Goal: Find specific page/section

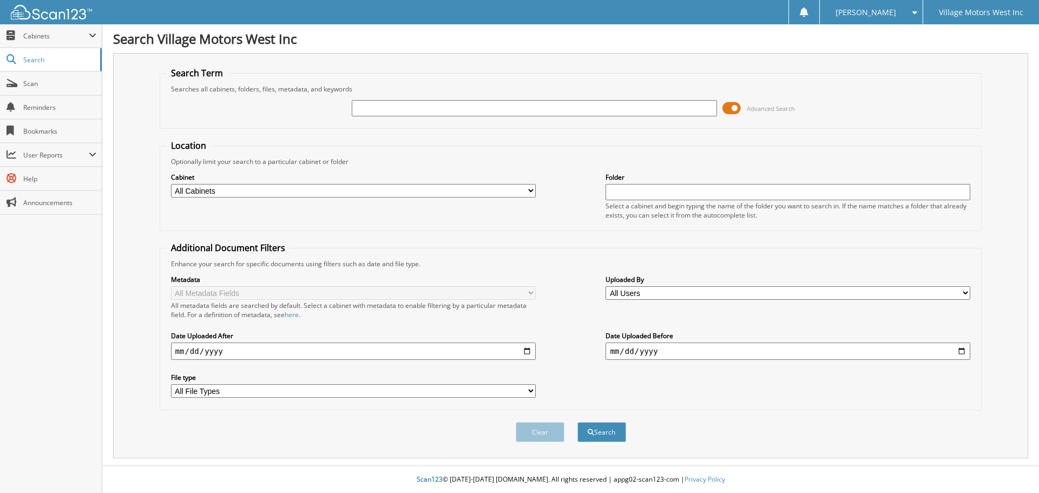
click at [391, 110] on input "text" at bounding box center [534, 108] width 365 height 16
type input "109256"
click at [577, 422] on button "Search" at bounding box center [601, 432] width 49 height 20
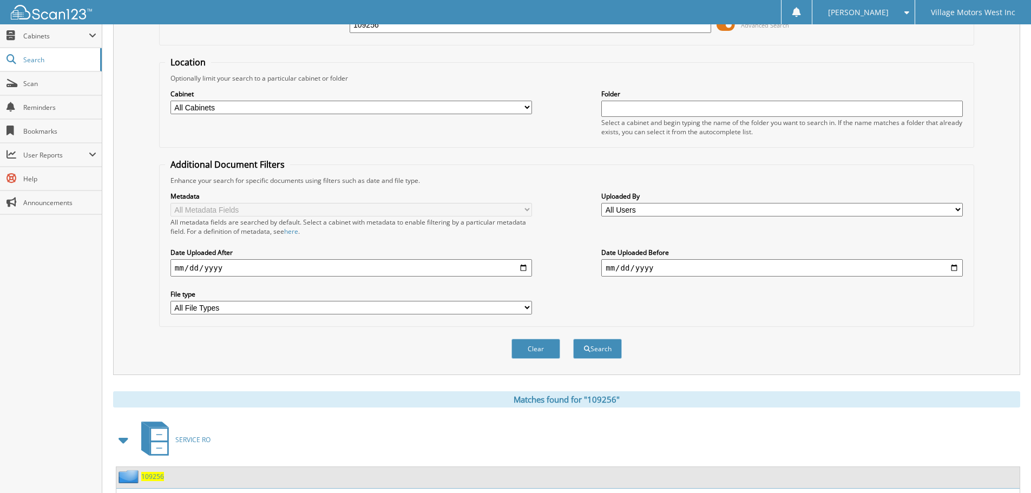
scroll to position [216, 0]
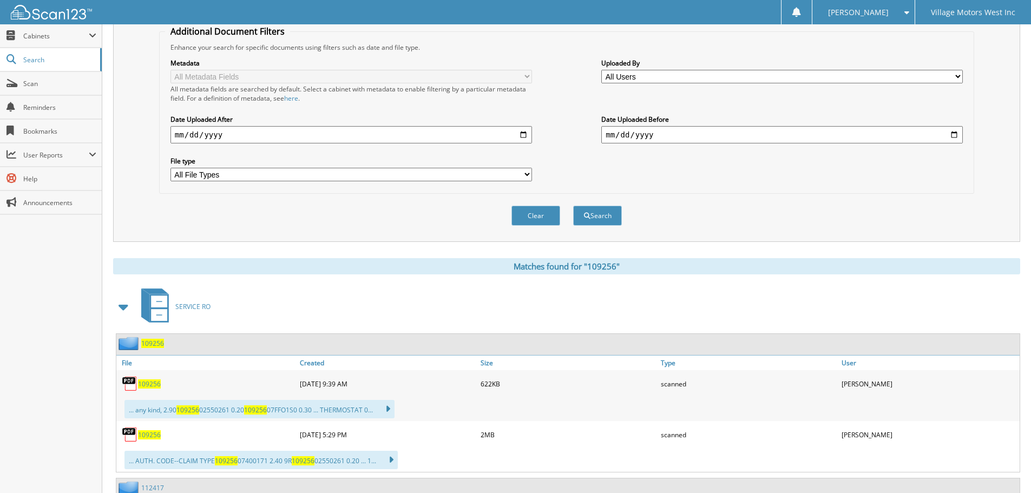
click at [153, 386] on span "109256" at bounding box center [149, 383] width 23 height 9
click at [149, 437] on span "109256" at bounding box center [149, 434] width 23 height 9
